Goal: Task Accomplishment & Management: Manage account settings

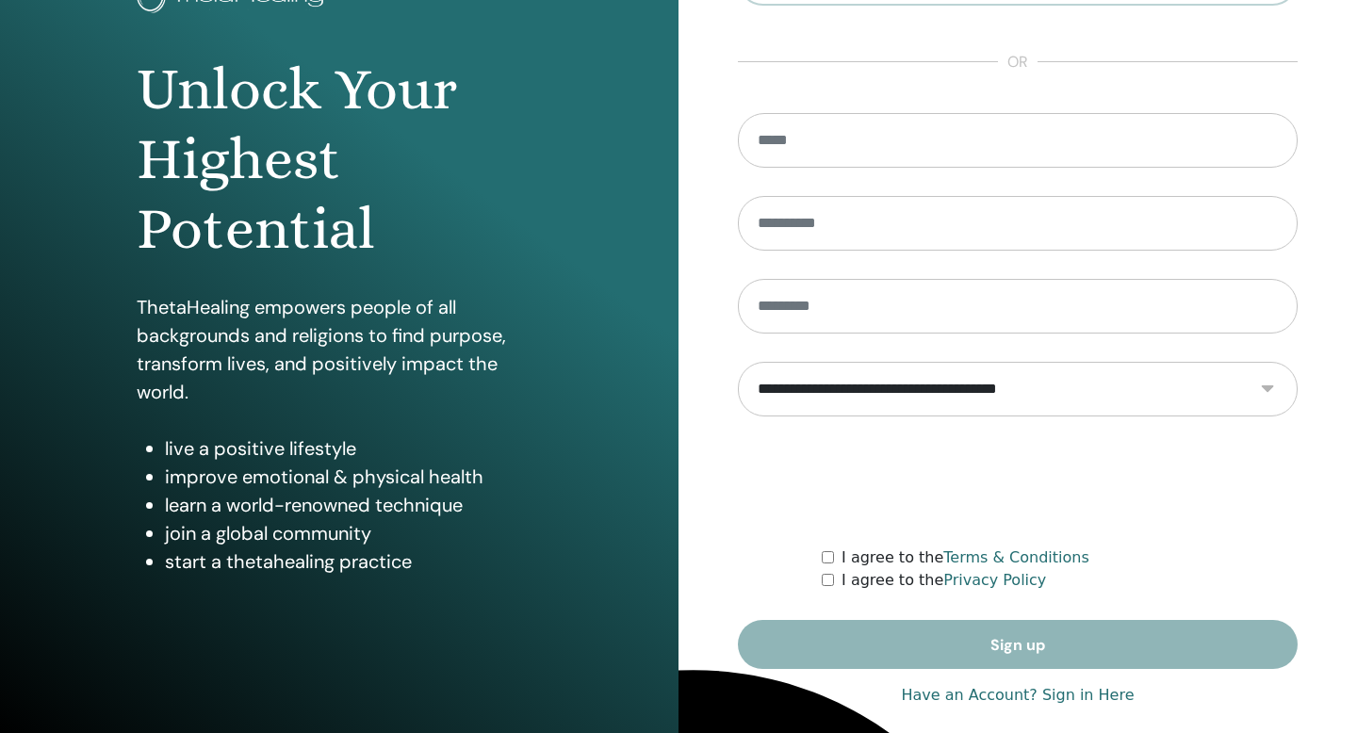
scroll to position [171, 0]
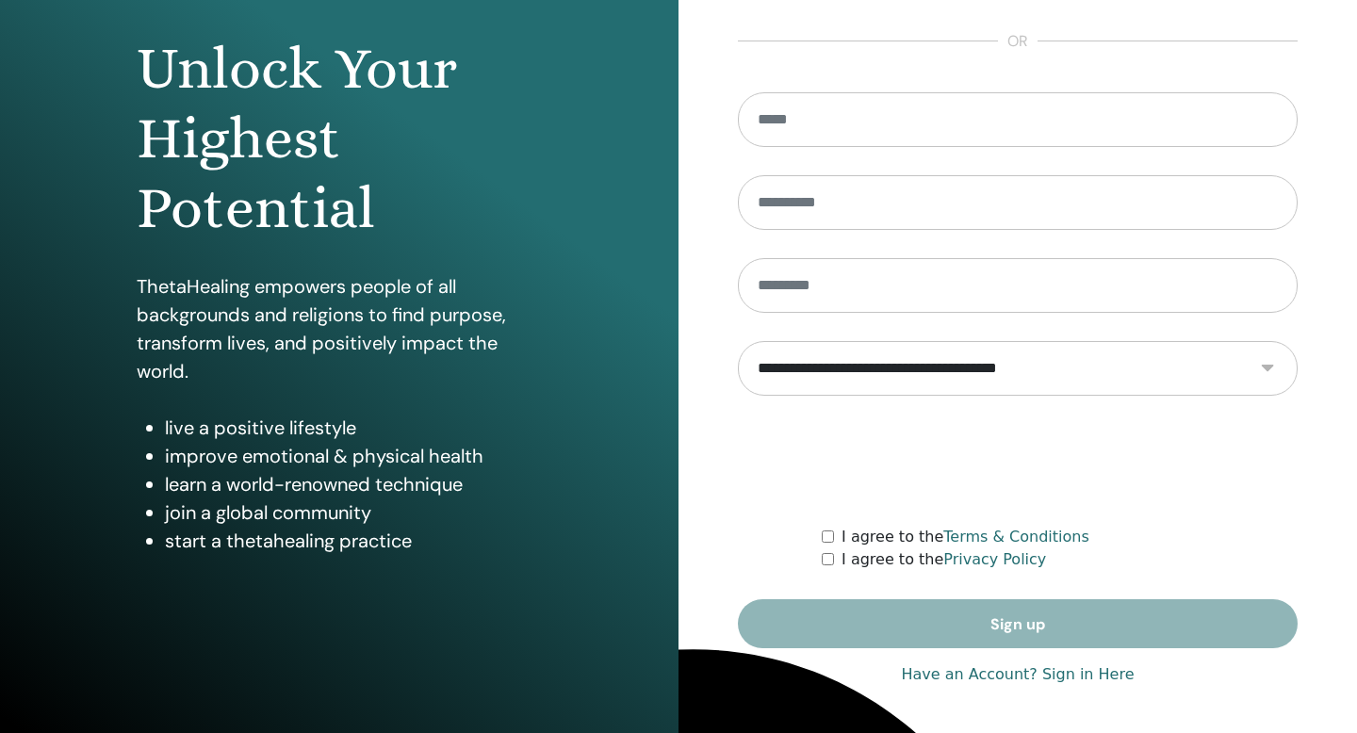
type input "**********"
click at [1068, 677] on link "Have an Account? Sign in Here" at bounding box center [1017, 674] width 233 height 23
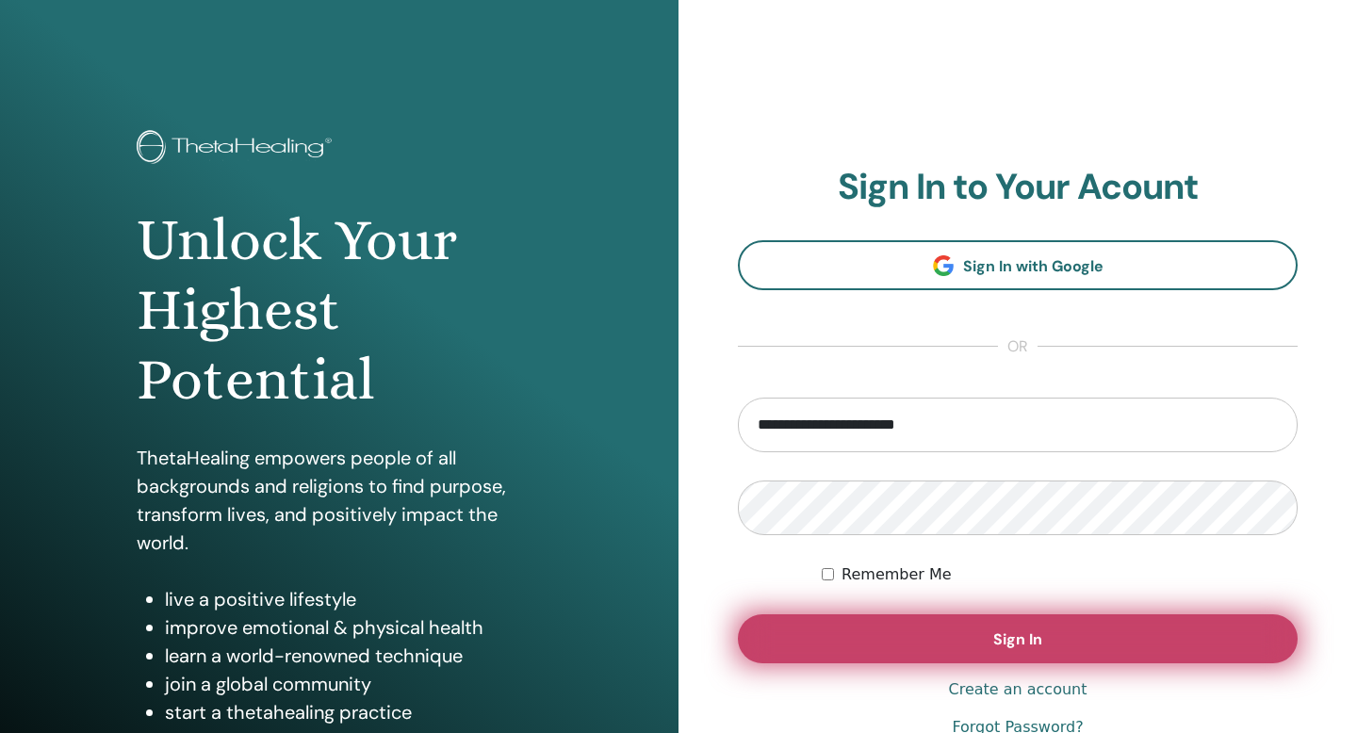
click at [1031, 641] on span "Sign In" at bounding box center [1017, 639] width 49 height 20
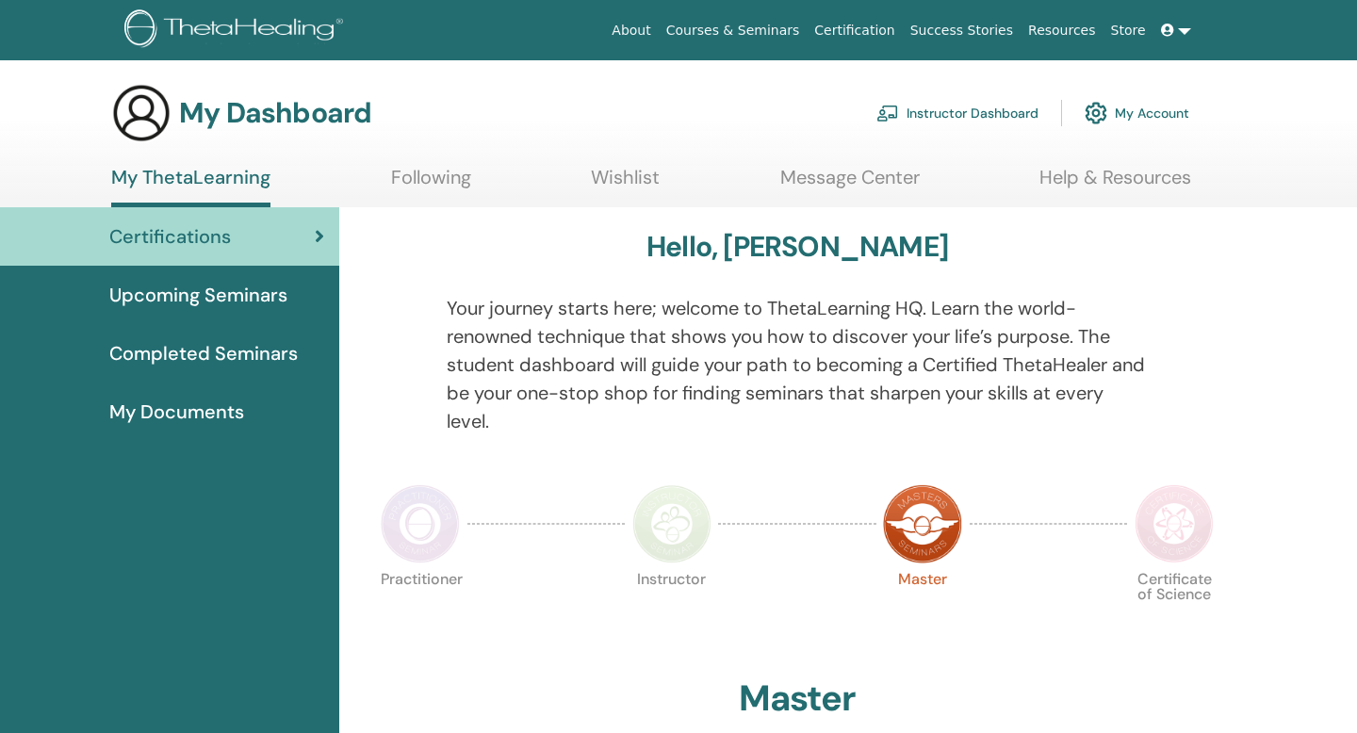
scroll to position [1955, 0]
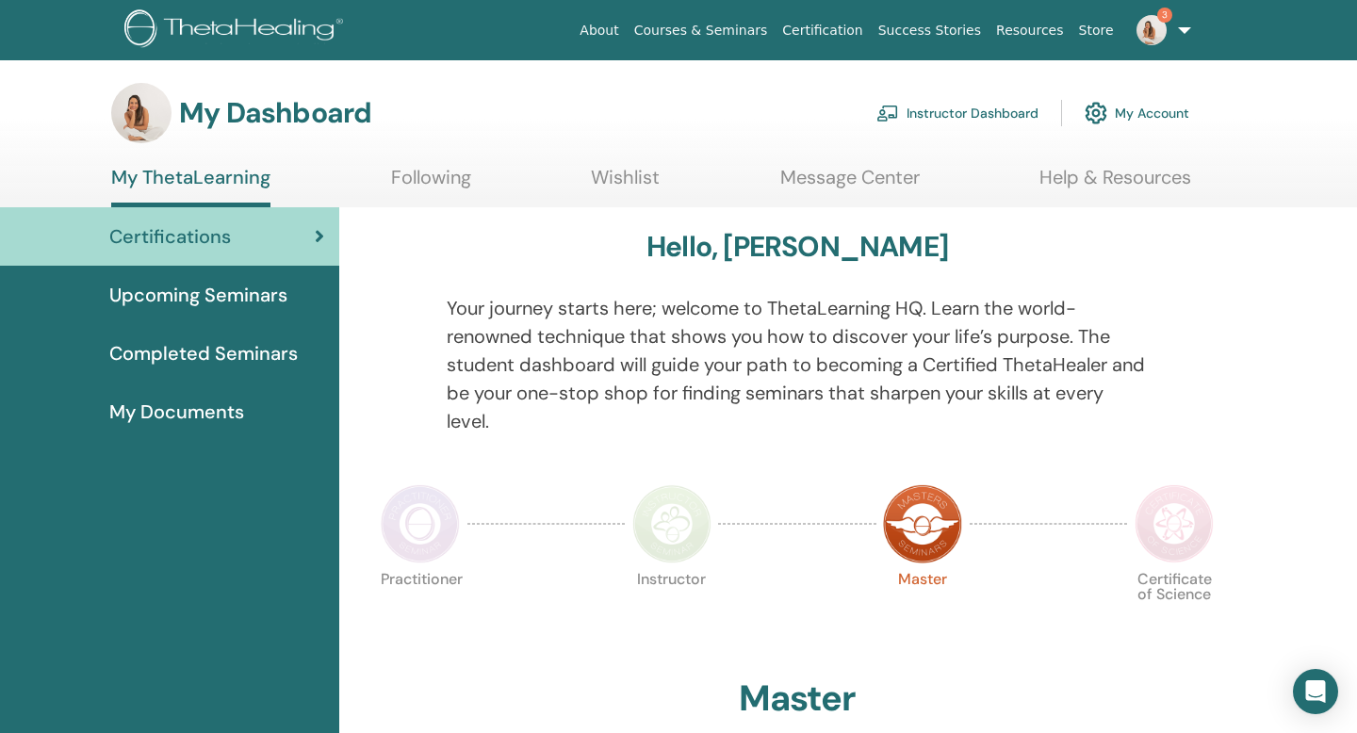
click at [976, 114] on link "Instructor Dashboard" at bounding box center [957, 112] width 162 height 41
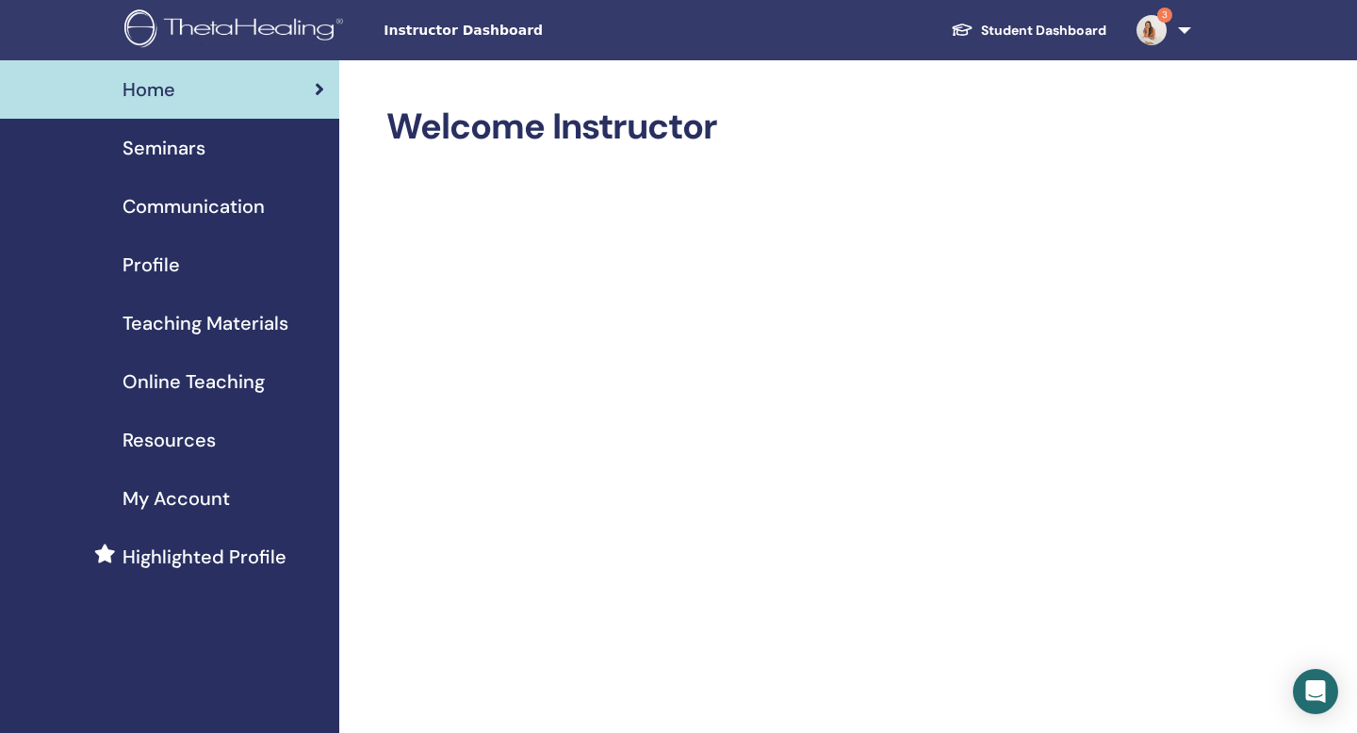
click at [179, 144] on span "Seminars" at bounding box center [163, 148] width 83 height 28
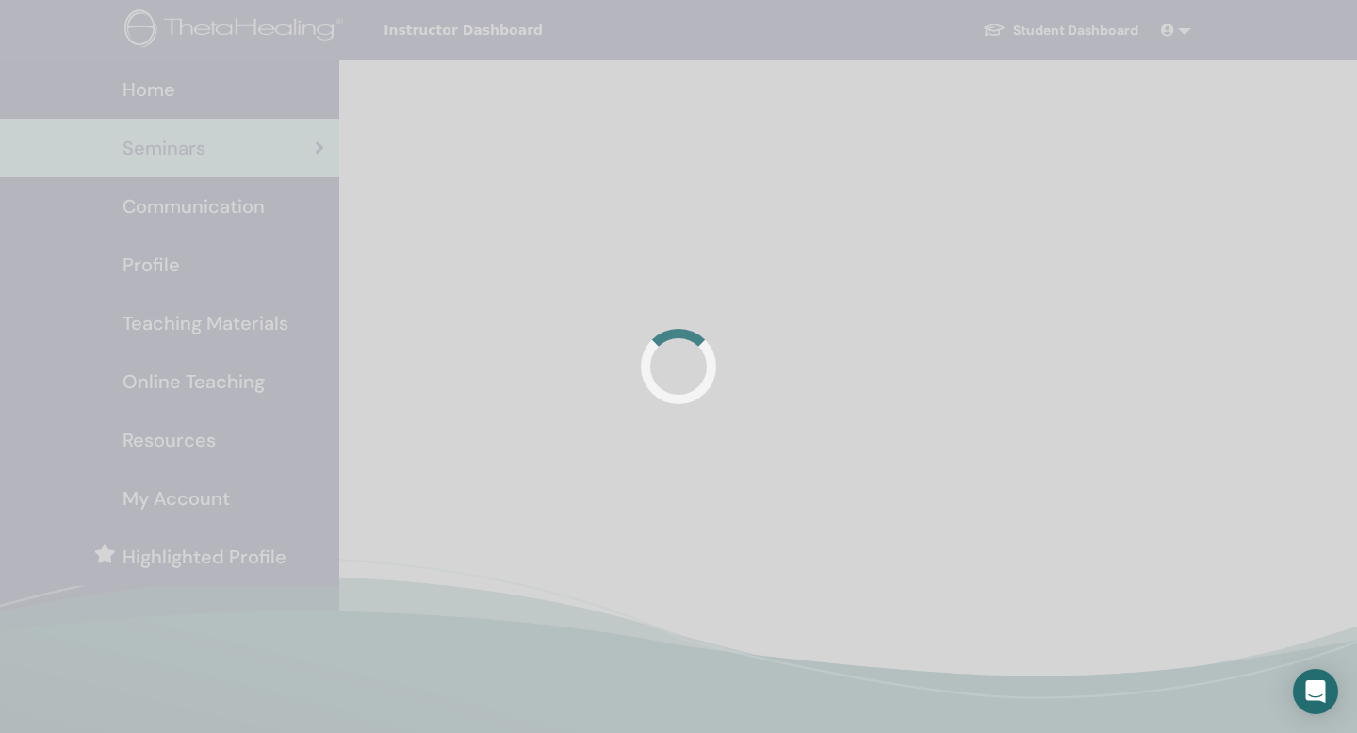
scroll to position [1955, 0]
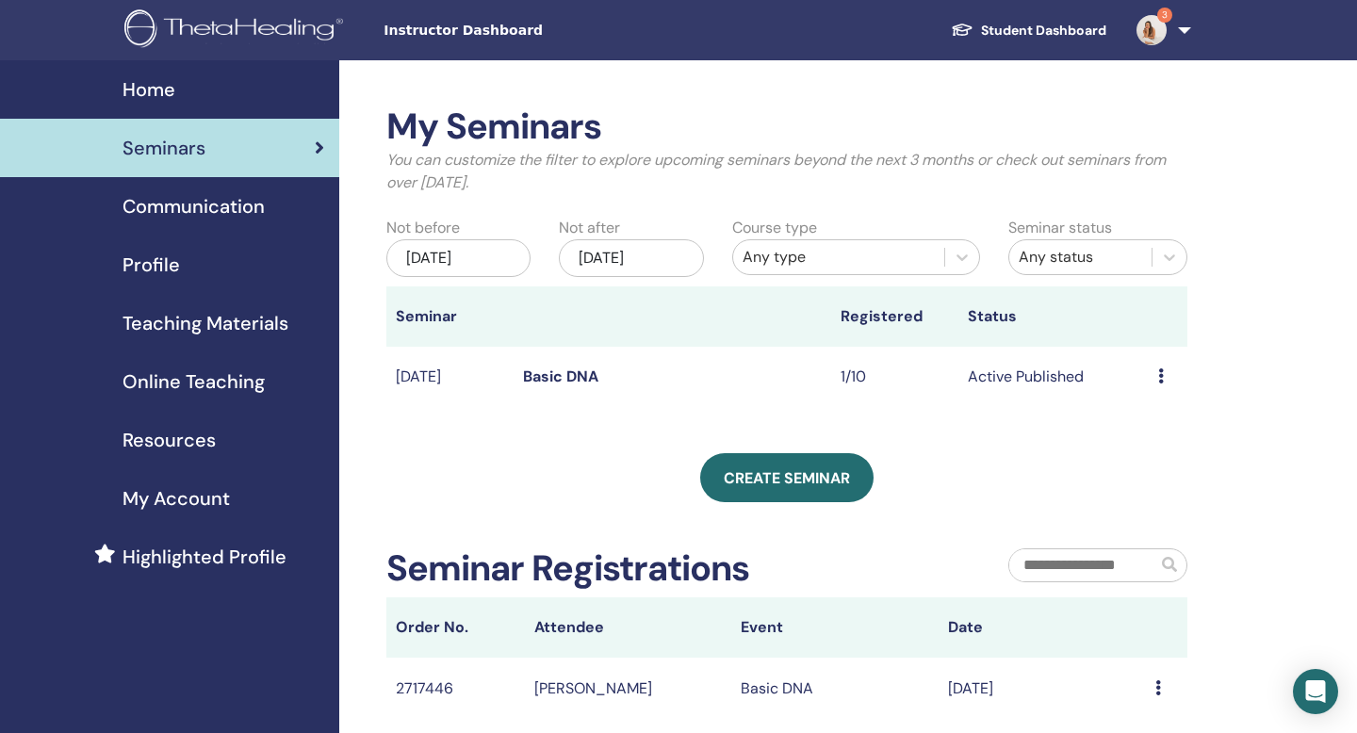
click at [550, 376] on link "Basic DNA" at bounding box center [560, 376] width 75 height 20
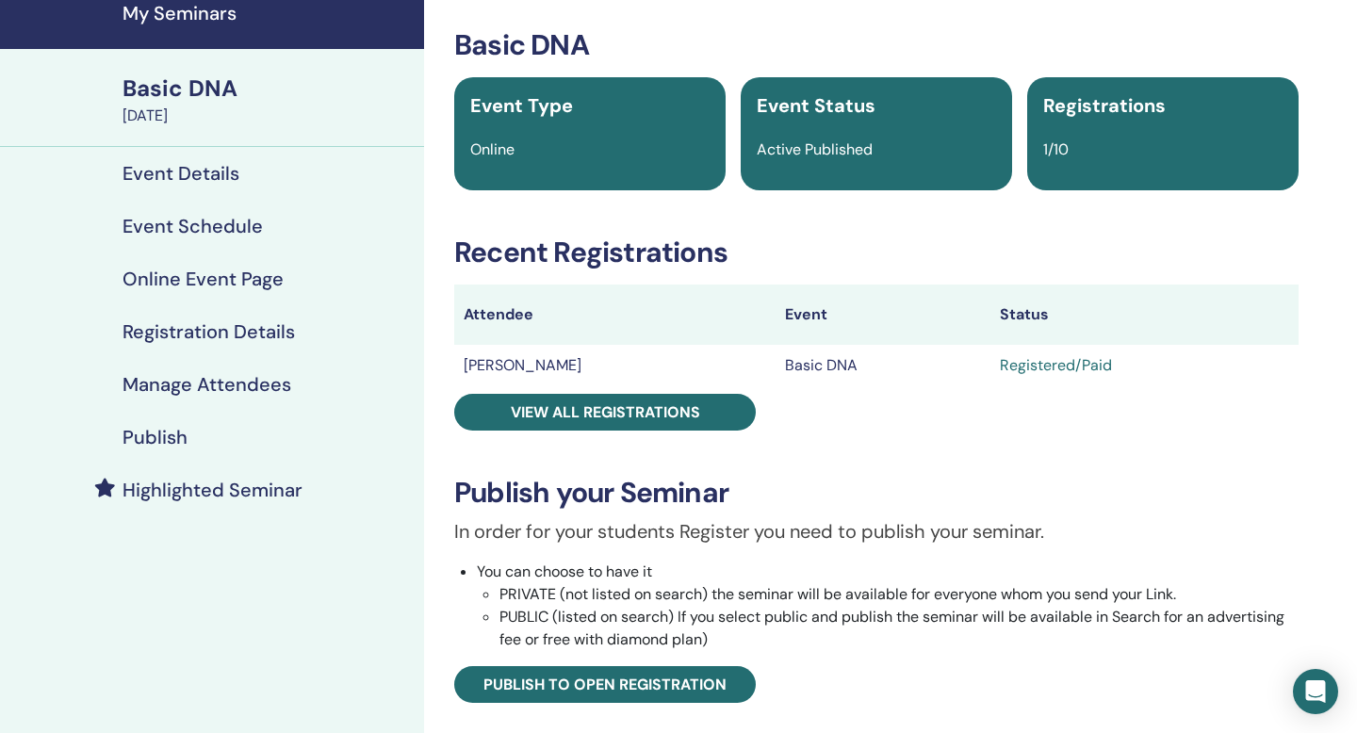
scroll to position [73, 0]
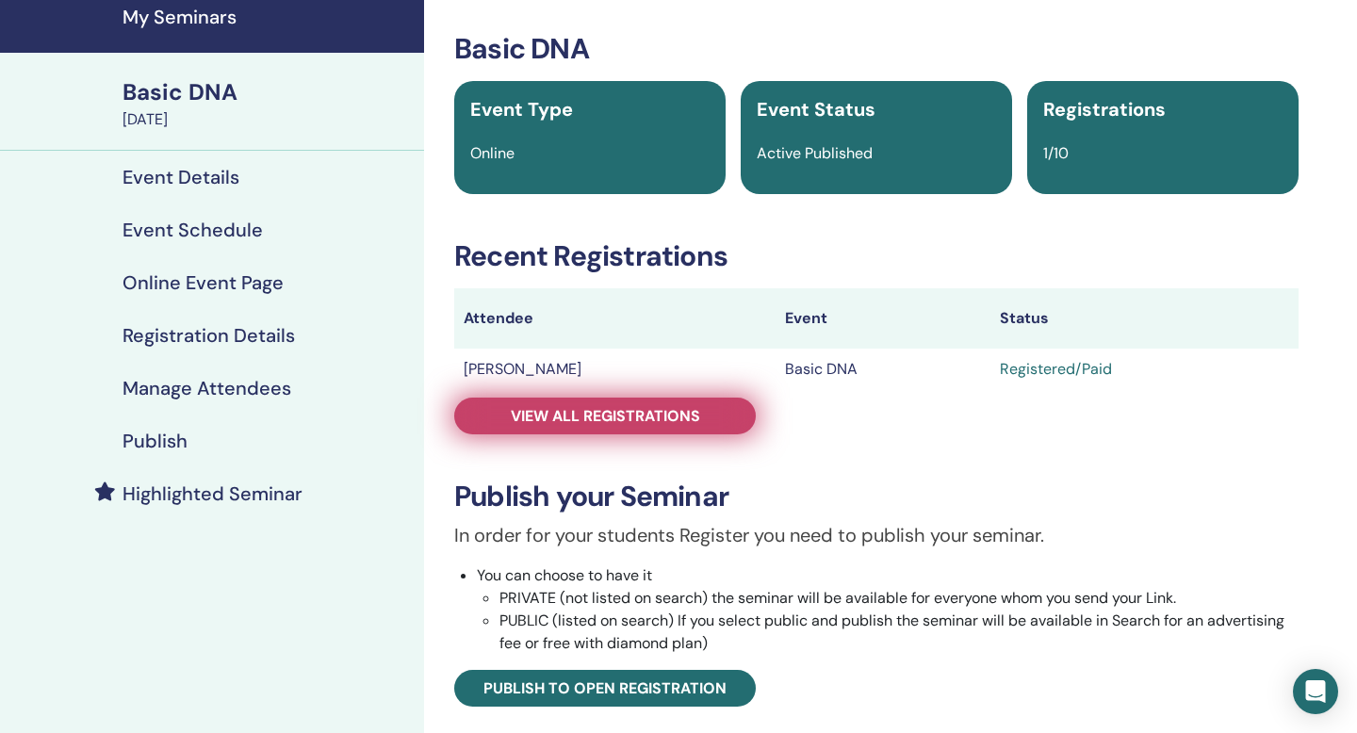
click at [676, 416] on span "View all registrations" at bounding box center [605, 416] width 189 height 20
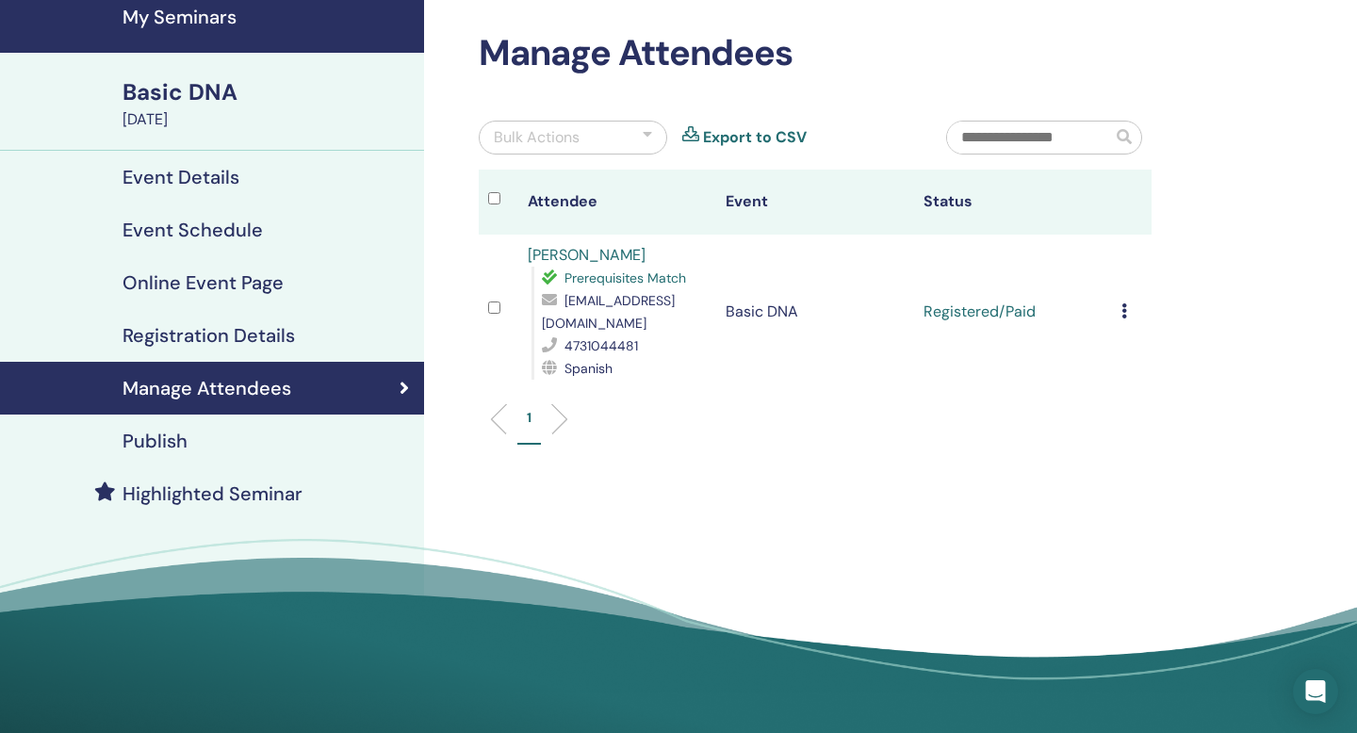
click at [1127, 316] on div "Cancel Registration Do not auto-certify Mark as Paid Mark as Unpaid Mark as Abs…" at bounding box center [1131, 312] width 21 height 23
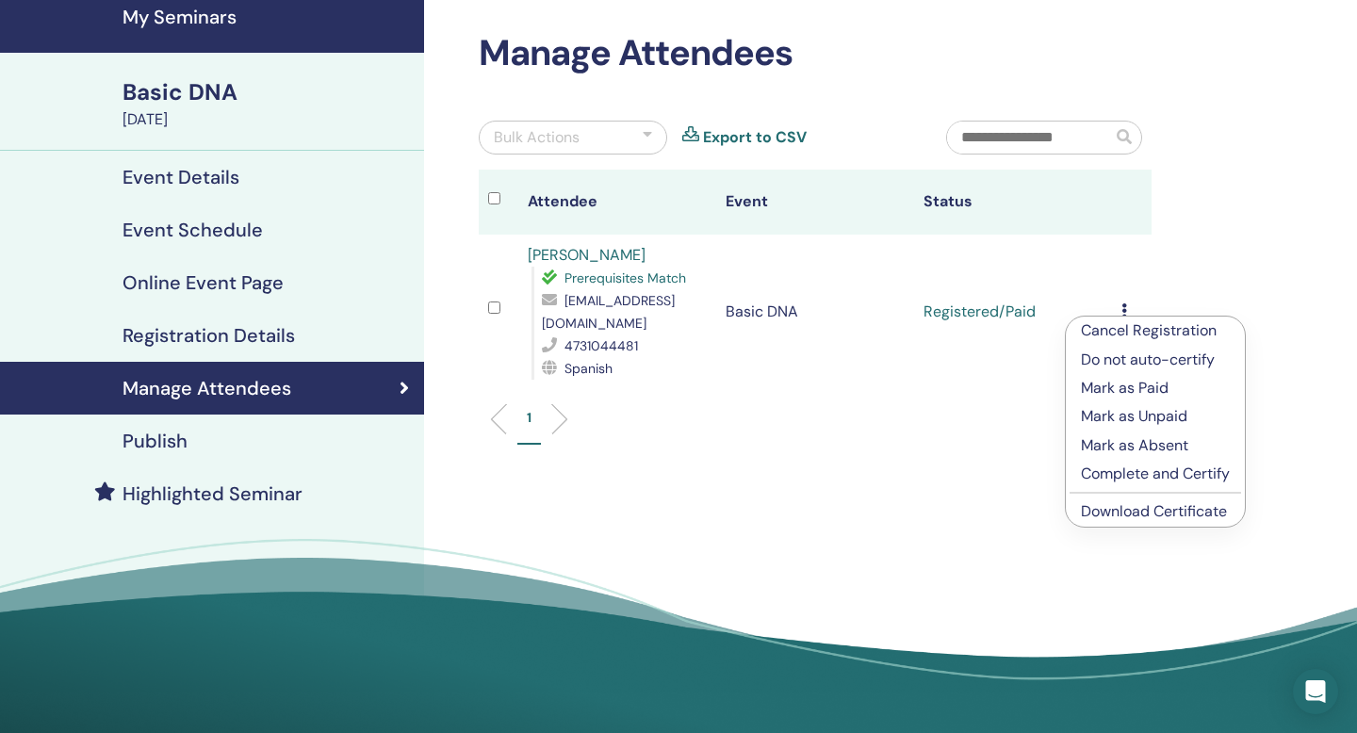
click at [1157, 476] on p "Complete and Certify" at bounding box center [1155, 474] width 149 height 23
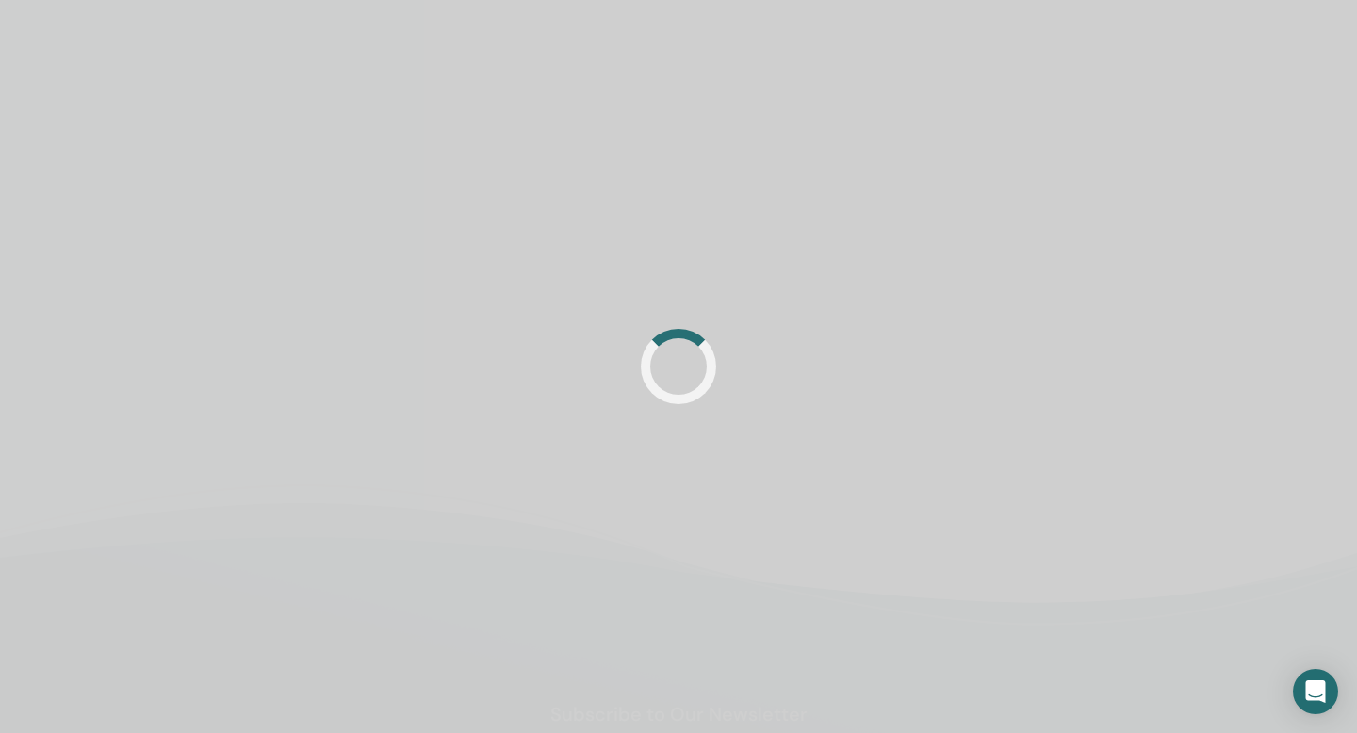
scroll to position [1955, 0]
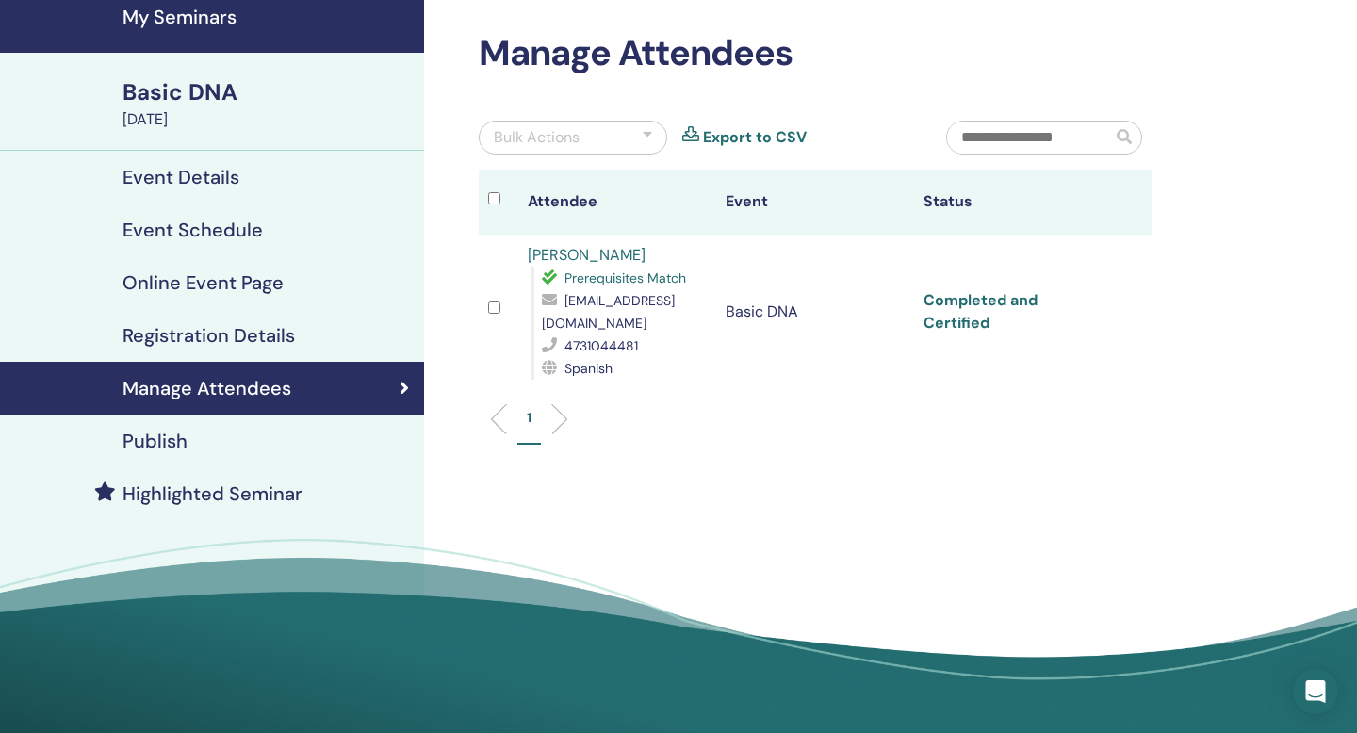
click at [952, 302] on link "Completed and Certified" at bounding box center [980, 311] width 114 height 42
